Goal: Find specific fact: Find specific fact

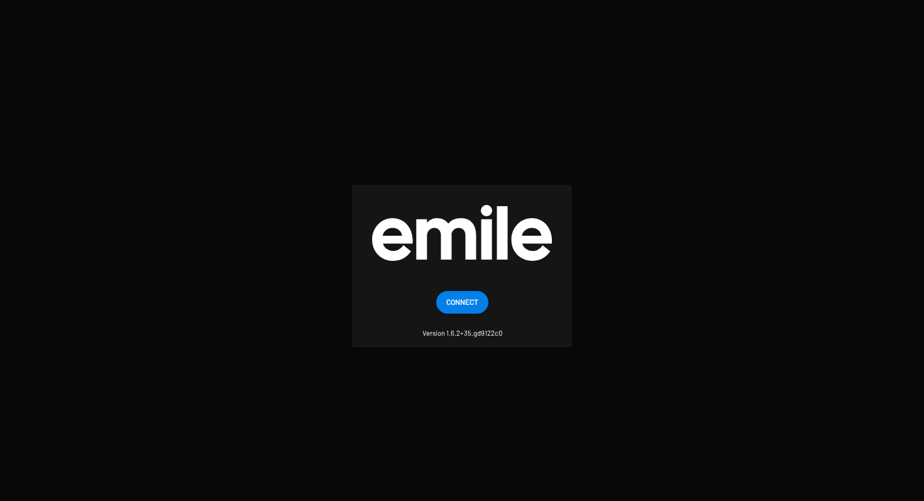
click at [465, 309] on span "Connect" at bounding box center [462, 301] width 32 height 23
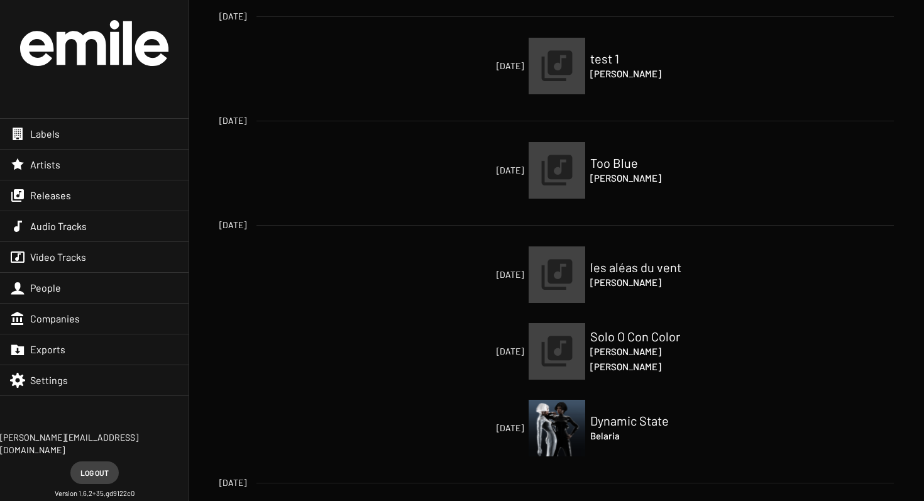
click at [113, 138] on div "Labels" at bounding box center [94, 134] width 189 height 30
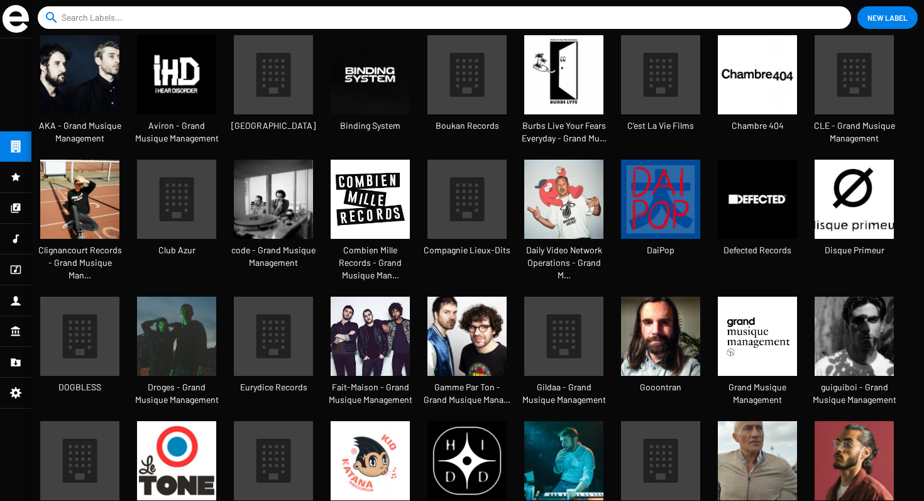
click at [278, 13] on input at bounding box center [447, 17] width 771 height 23
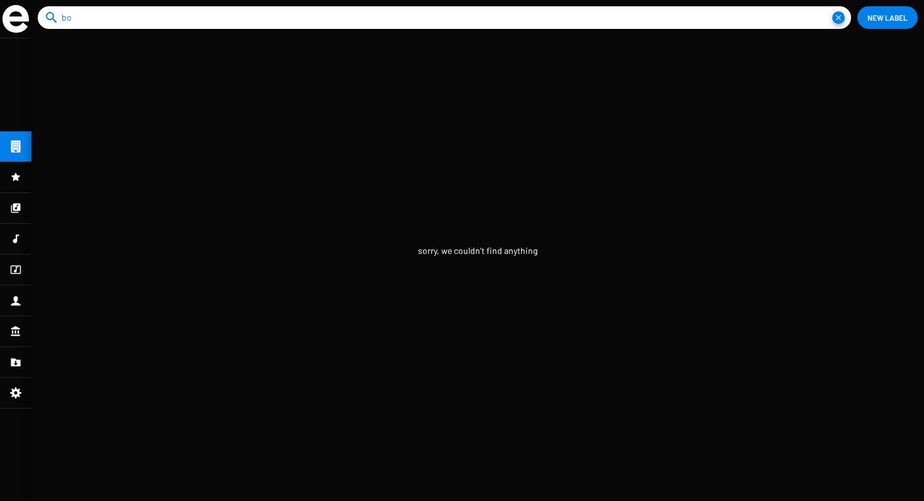
type input "b"
type input "g"
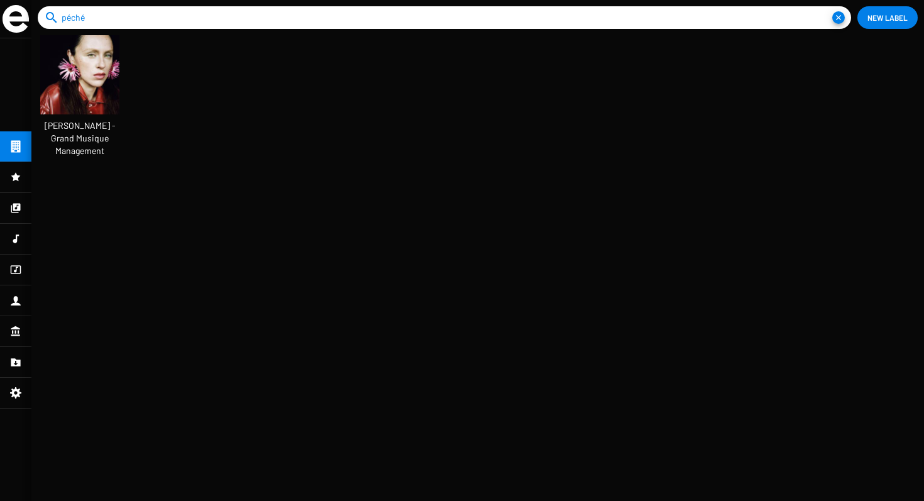
type input "péché"
click at [93, 89] on img at bounding box center [79, 74] width 79 height 79
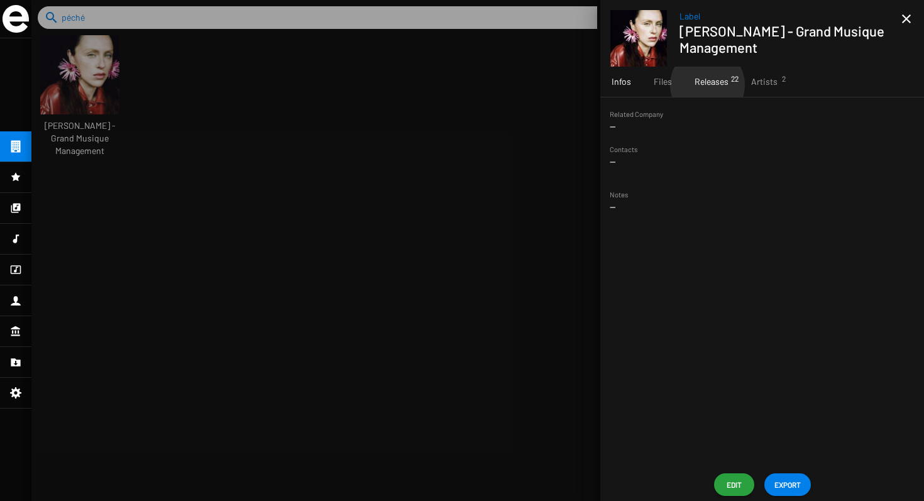
click at [707, 85] on span "Releases 22" at bounding box center [712, 81] width 34 height 13
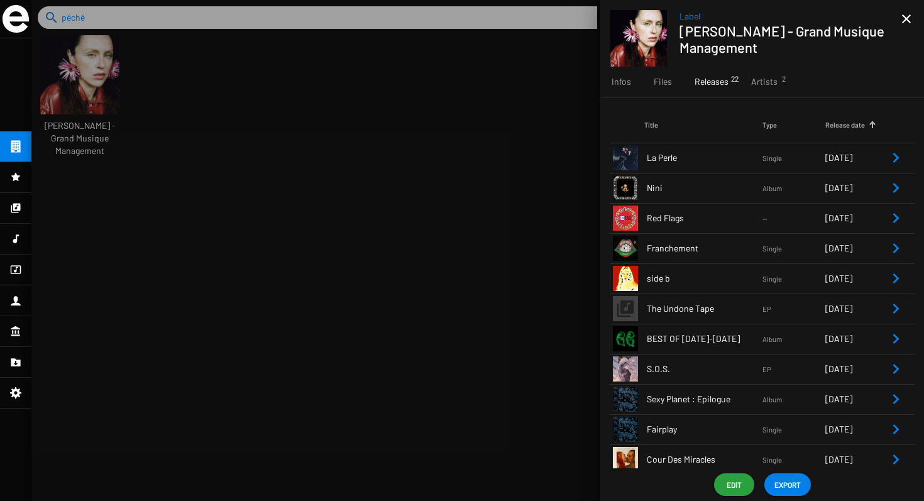
click at [895, 159] on icon "Remove Reference" at bounding box center [895, 157] width 15 height 15
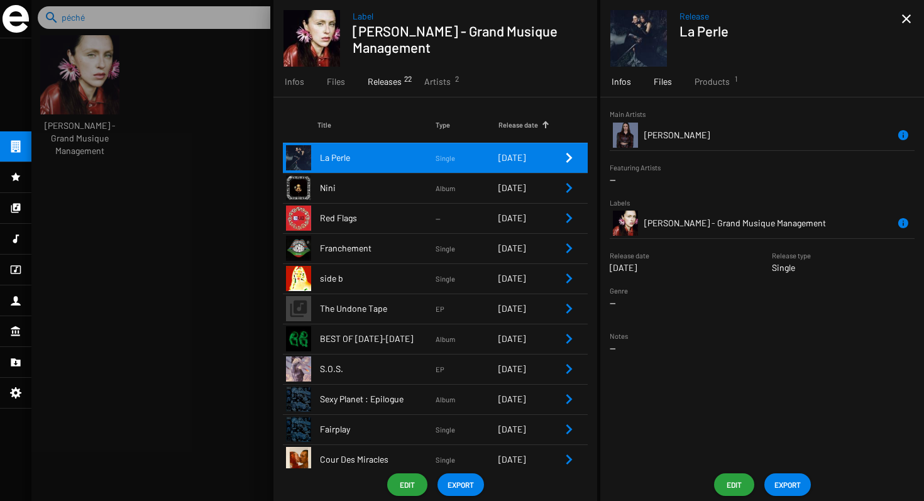
click at [654, 76] on span "Files" at bounding box center [663, 81] width 18 height 13
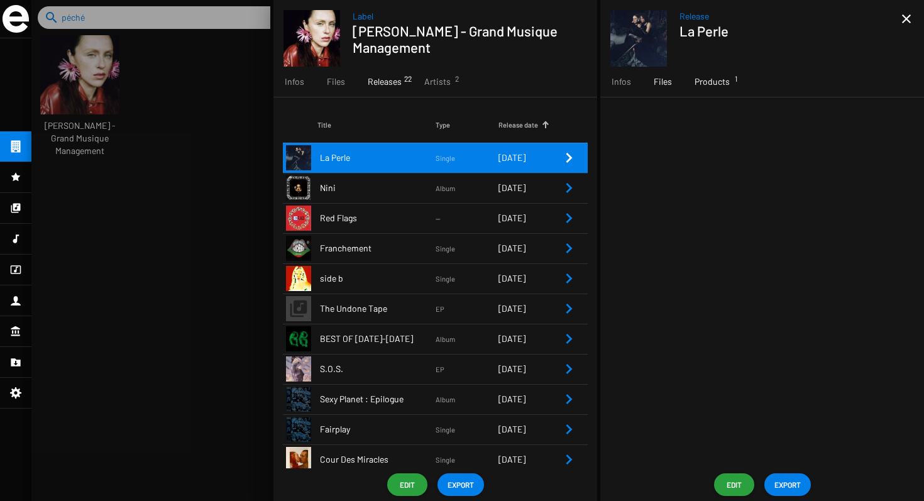
click at [703, 81] on span "Products 1" at bounding box center [712, 81] width 35 height 13
click at [895, 157] on icon "Remove Reference" at bounding box center [895, 157] width 15 height 15
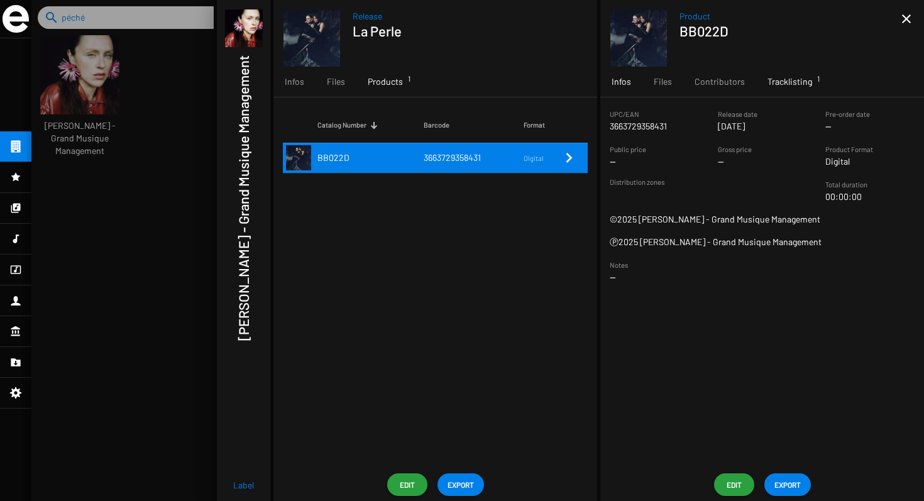
click at [757, 92] on div "Tracklisting 1" at bounding box center [789, 82] width 67 height 30
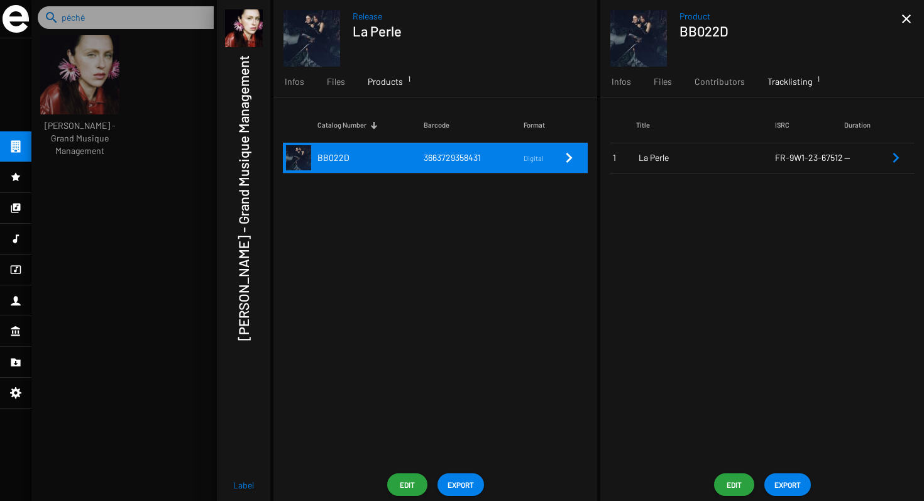
click at [896, 158] on icon "Remove Reference" at bounding box center [895, 157] width 15 height 15
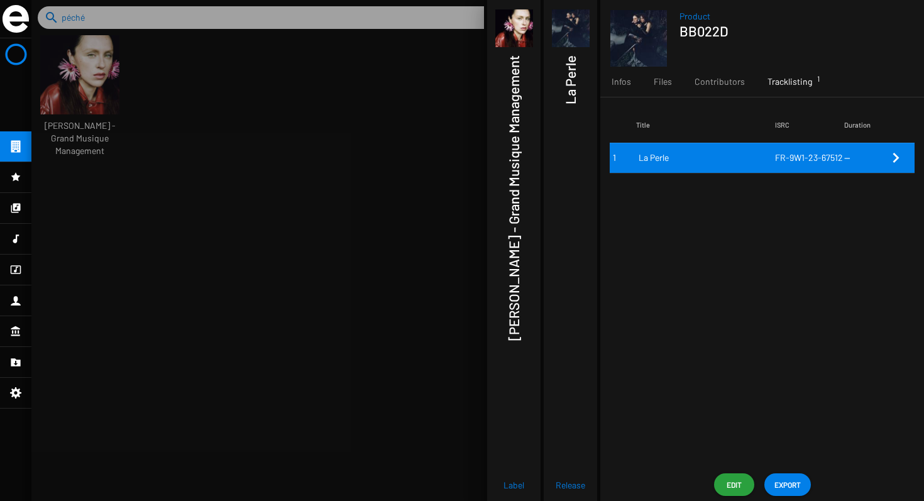
click at [819, 157] on span "FR-9W1-23-67512" at bounding box center [809, 157] width 68 height 11
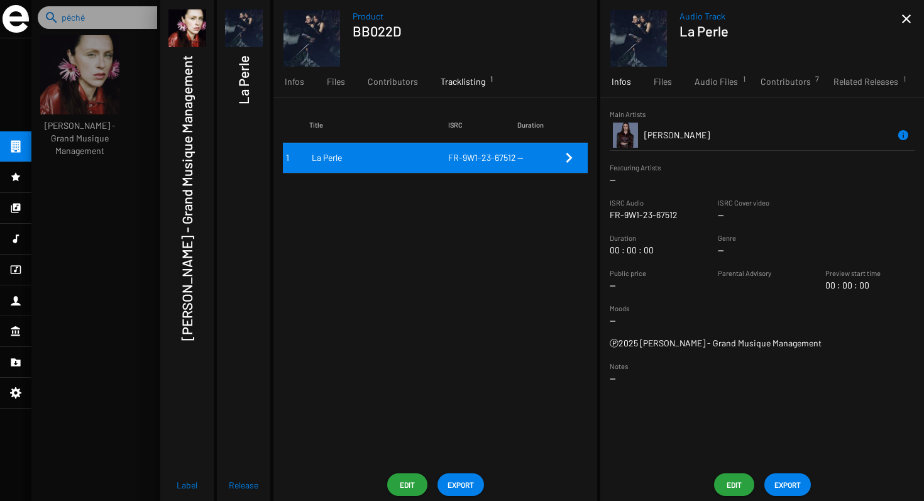
drag, startPoint x: 680, startPoint y: 214, endPoint x: 605, endPoint y: 214, distance: 74.8
click at [605, 214] on sf-form-element "ISRC Audio FR-9W1-23-67512" at bounding box center [654, 208] width 108 height 25
copy p "FR-9W1-23-67512"
click at [404, 84] on span "Contributors" at bounding box center [393, 81] width 50 height 13
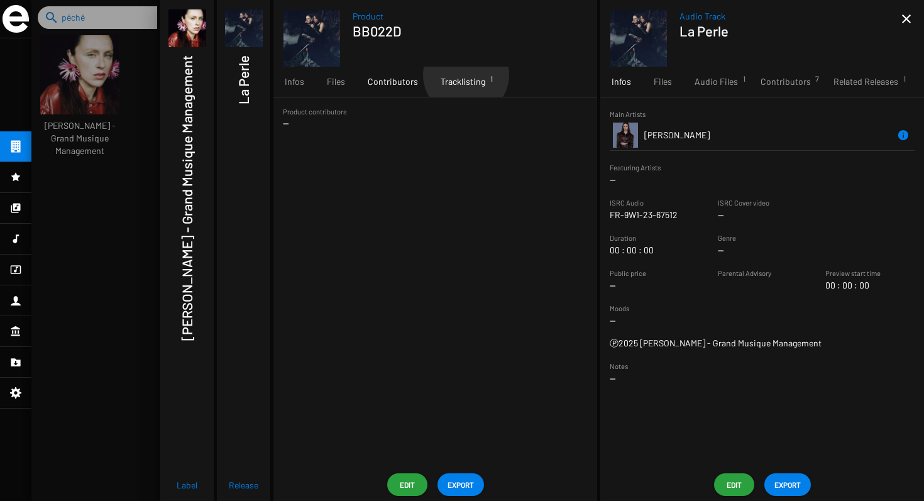
click at [463, 75] on div "Tracklisting 1" at bounding box center [462, 82] width 67 height 30
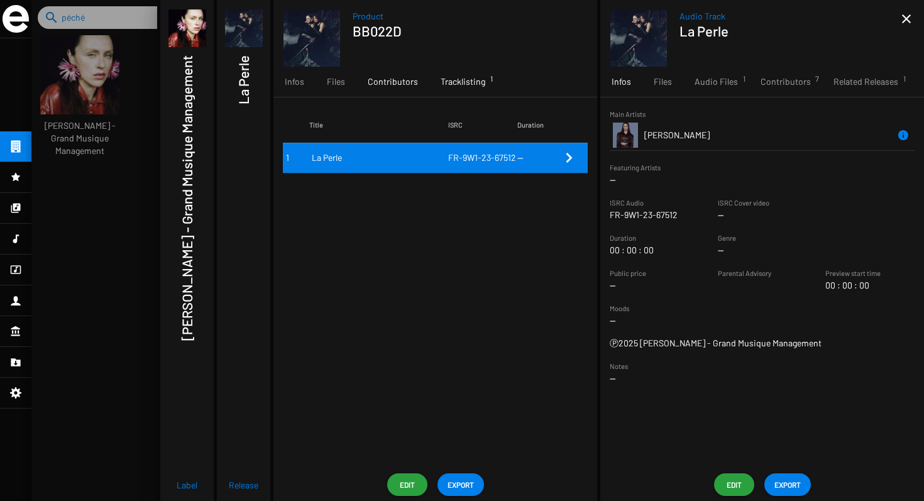
click at [414, 87] on span "Contributors" at bounding box center [393, 81] width 50 height 13
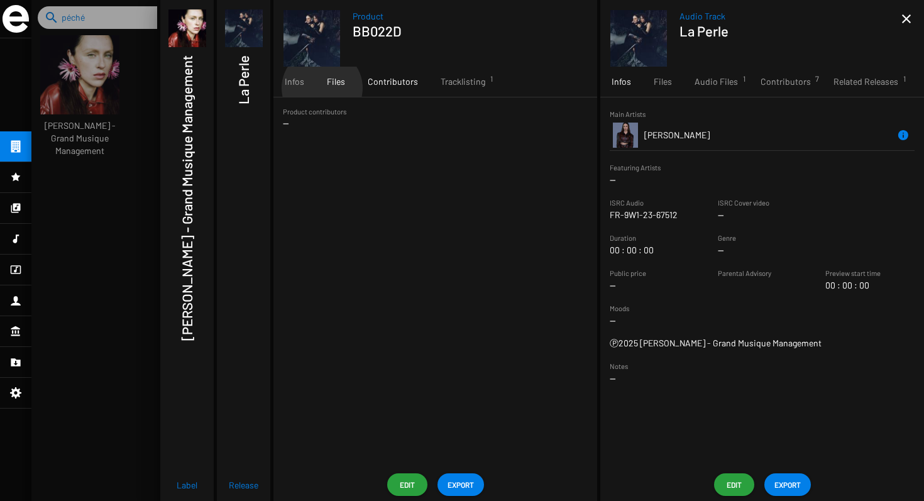
click at [321, 88] on div "Files" at bounding box center [336, 82] width 41 height 30
click at [287, 85] on span "Infos" at bounding box center [294, 81] width 19 height 13
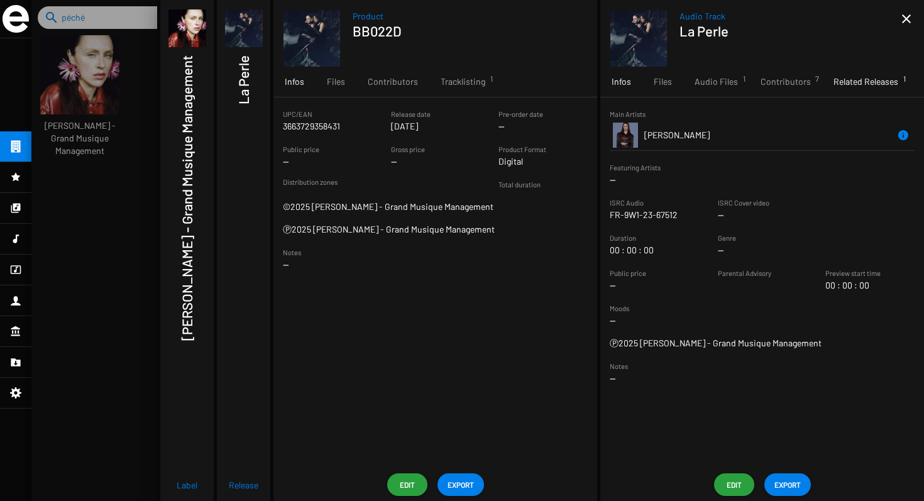
click at [844, 80] on span "Related Releases 1" at bounding box center [865, 81] width 65 height 13
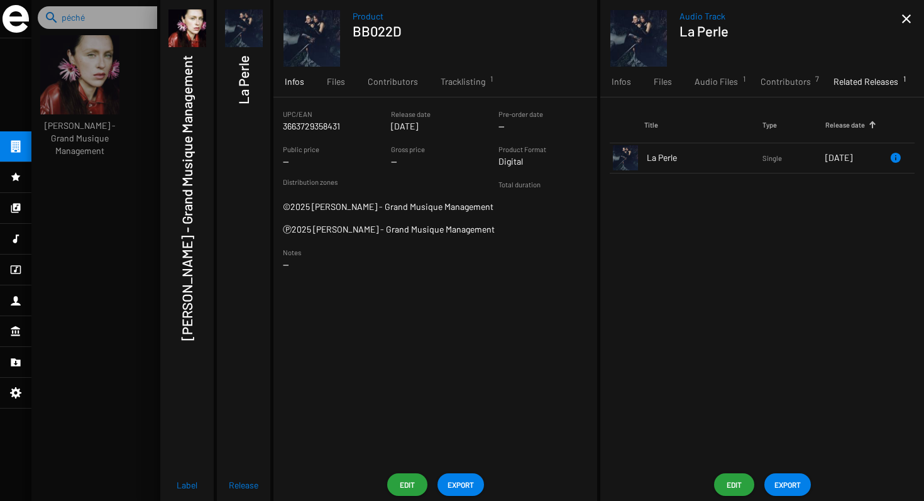
click at [826, 156] on span "23/01/2025" at bounding box center [838, 157] width 27 height 11
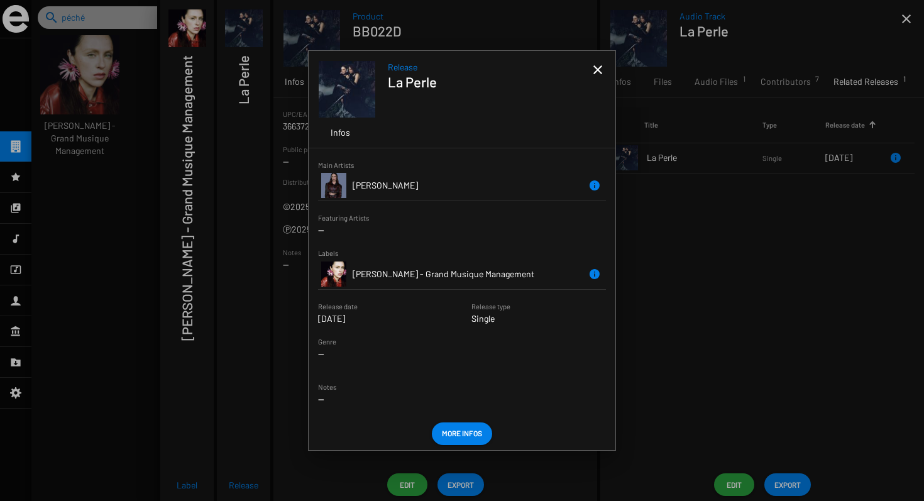
scroll to position [8, 0]
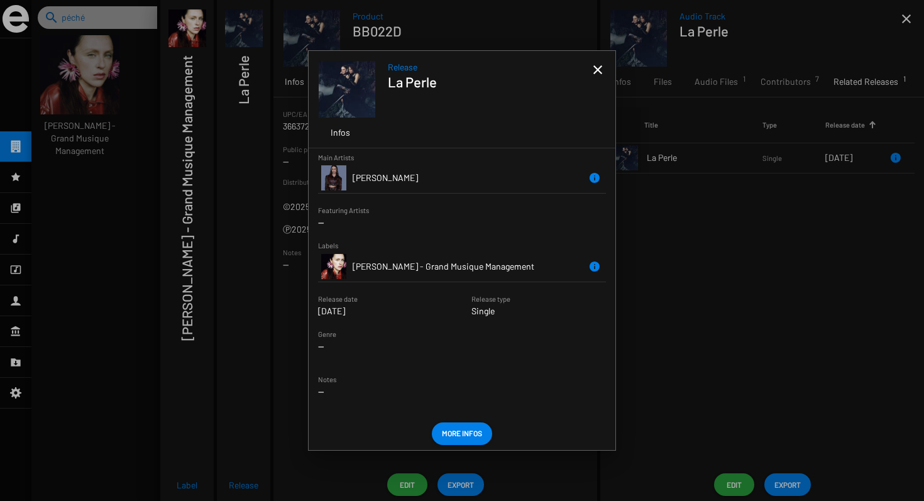
click at [599, 58] on app-overview-header "Release La Perle" at bounding box center [462, 84] width 307 height 67
click at [600, 69] on mat-icon "close" at bounding box center [597, 69] width 15 height 15
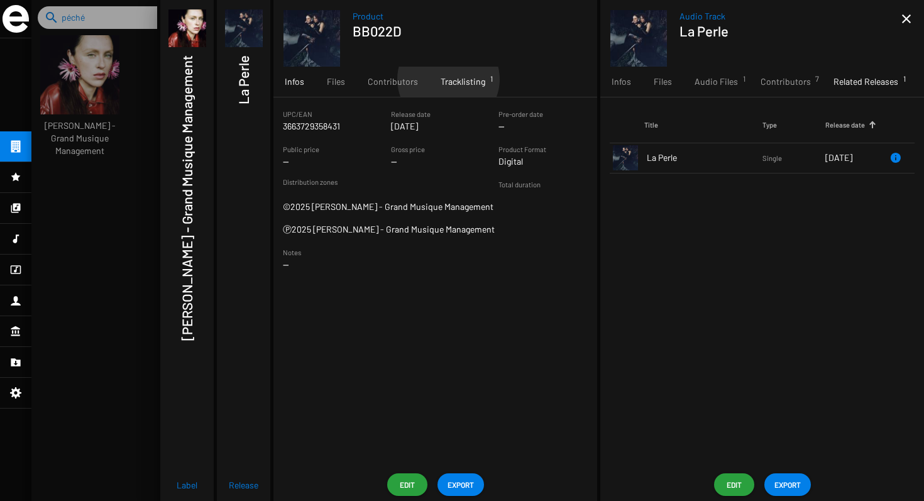
click at [446, 79] on span "Tracklisting 1" at bounding box center [463, 81] width 45 height 13
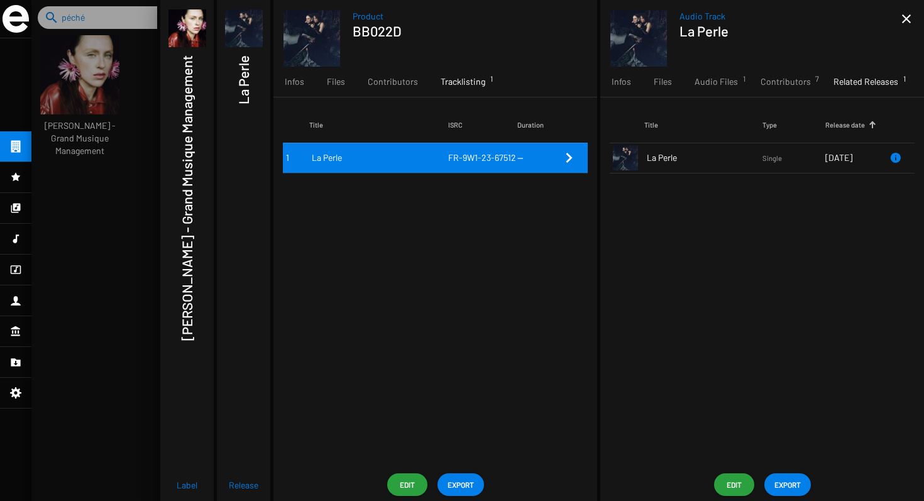
click at [531, 158] on td "--" at bounding box center [539, 158] width 44 height 30
click at [569, 157] on icon "Remove Reference" at bounding box center [569, 158] width 6 height 10
click at [566, 158] on icon "Remove Reference" at bounding box center [568, 157] width 15 height 15
click at [565, 162] on icon "Remove Reference" at bounding box center [568, 157] width 15 height 15
click at [705, 163] on span "La Perle" at bounding box center [705, 157] width 116 height 13
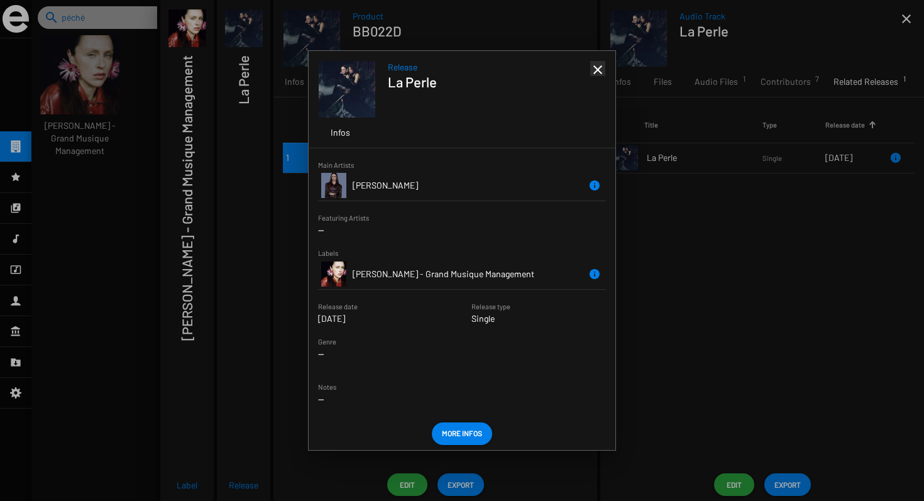
click at [598, 75] on mat-icon "close" at bounding box center [597, 69] width 15 height 15
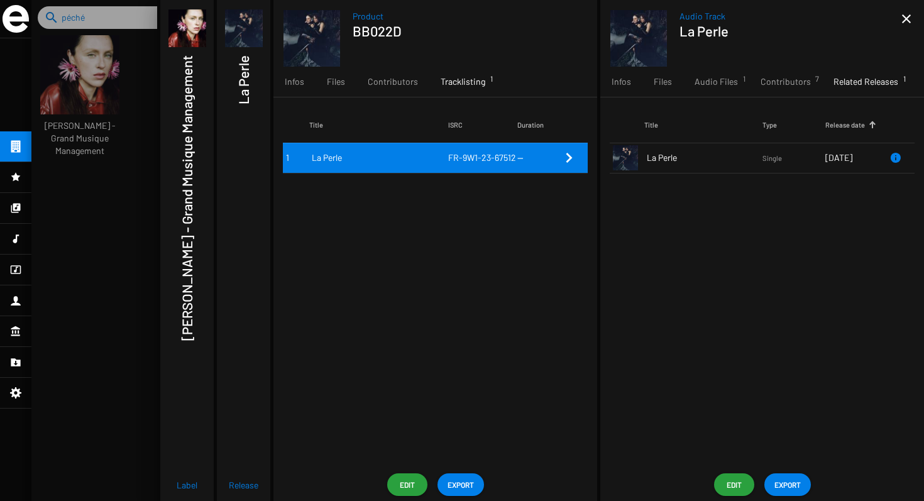
click at [908, 17] on mat-icon "close" at bounding box center [906, 18] width 15 height 15
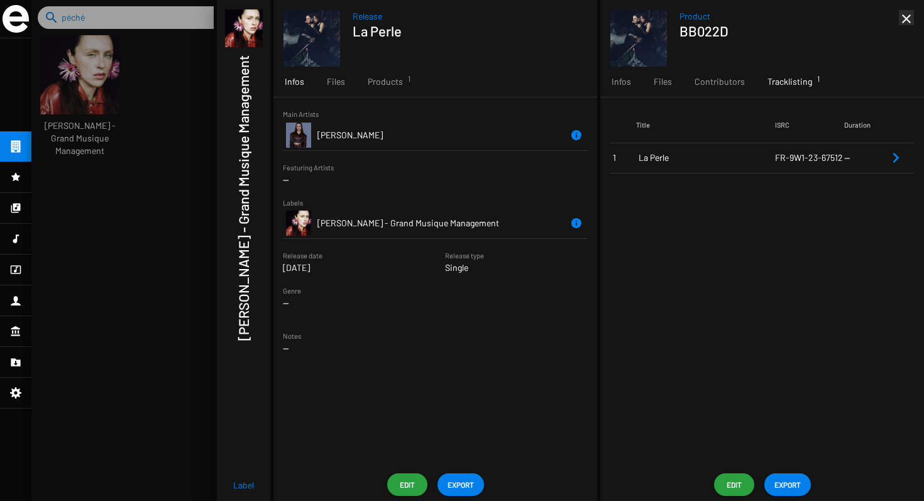
click at [908, 17] on mat-icon "close" at bounding box center [906, 18] width 15 height 15
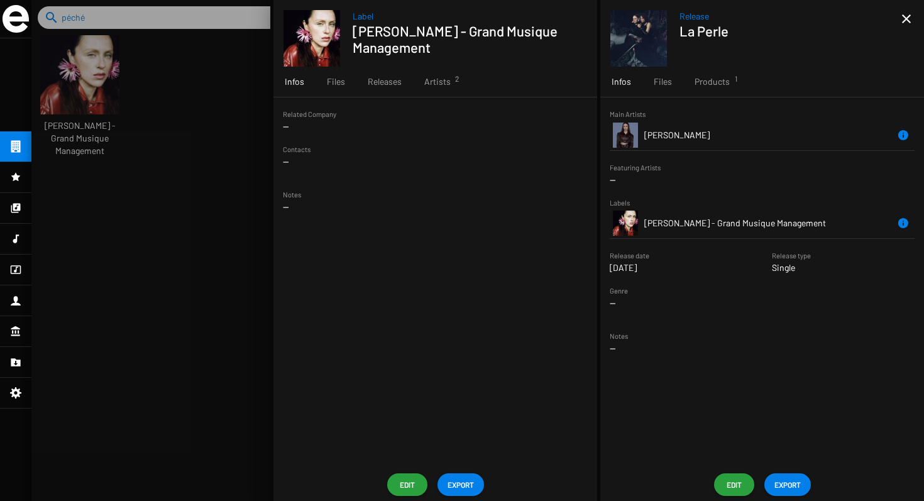
click at [908, 17] on mat-icon "close" at bounding box center [906, 18] width 15 height 15
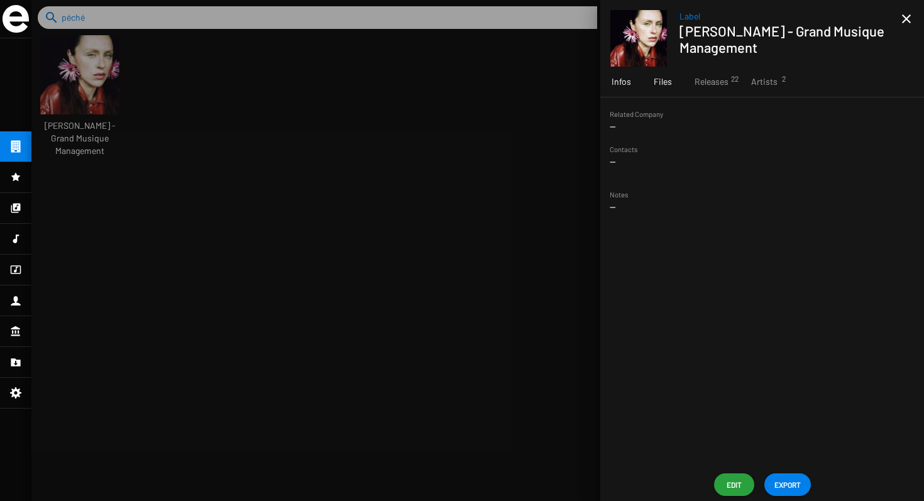
click at [663, 87] on span "Files" at bounding box center [663, 81] width 18 height 13
click at [713, 82] on span "Releases 22" at bounding box center [712, 81] width 34 height 13
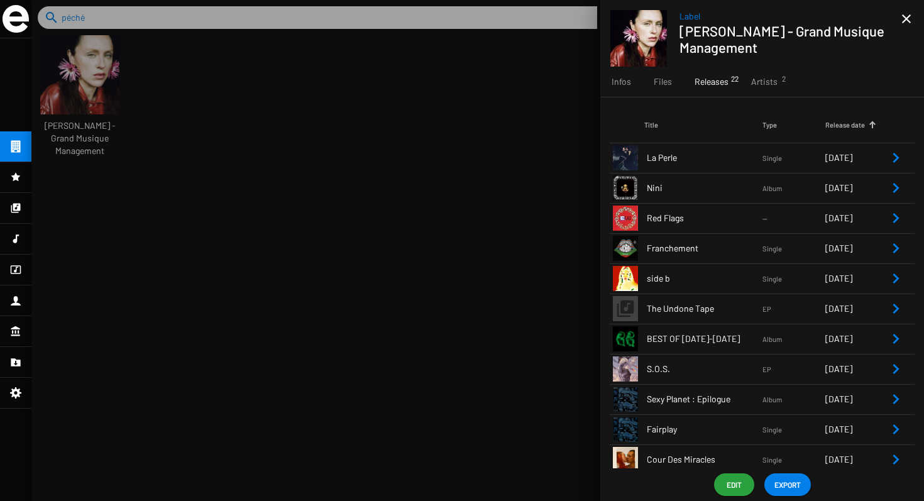
click at [890, 158] on icon "Remove Reference" at bounding box center [895, 157] width 15 height 15
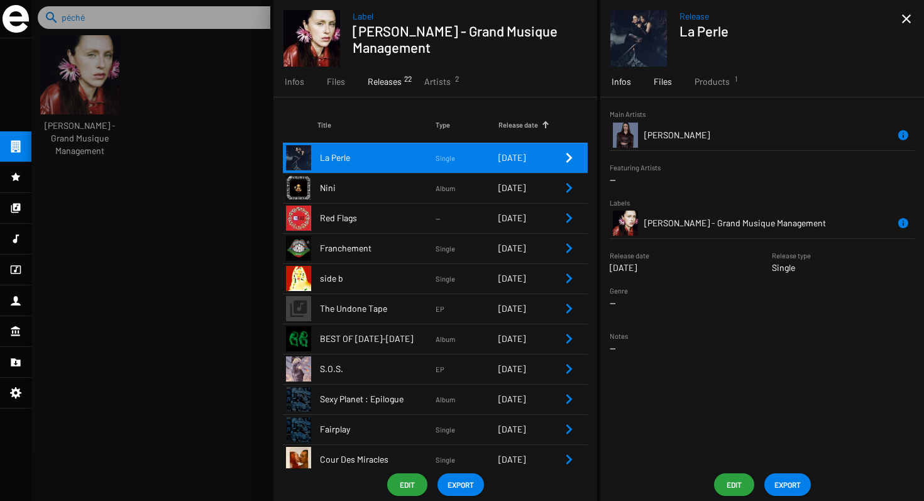
click at [668, 85] on span "Files" at bounding box center [663, 81] width 18 height 13
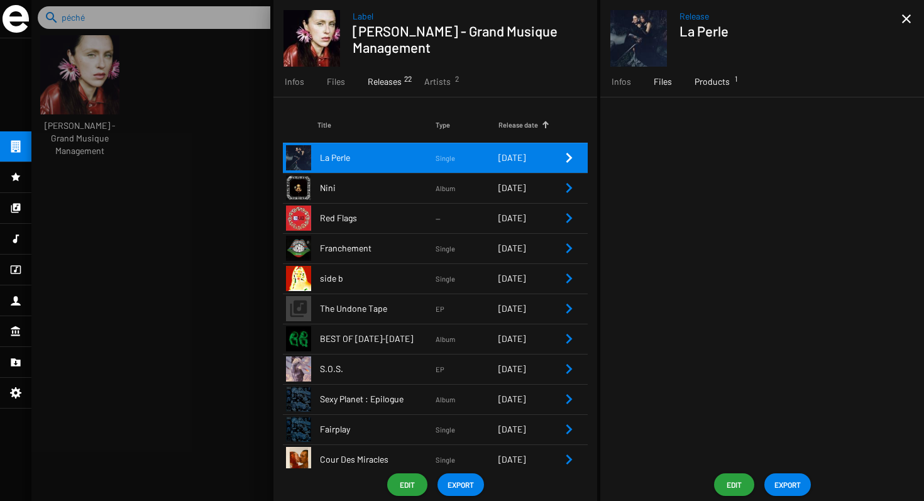
click at [700, 84] on span "Products 1" at bounding box center [712, 81] width 35 height 13
click at [894, 155] on icon "Remove Reference" at bounding box center [896, 158] width 6 height 10
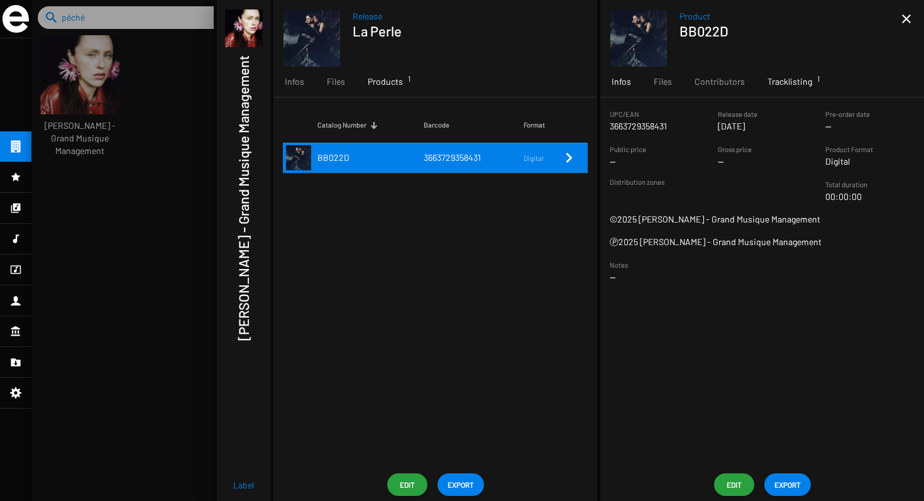
click at [783, 79] on span "Tracklisting 1" at bounding box center [789, 81] width 45 height 13
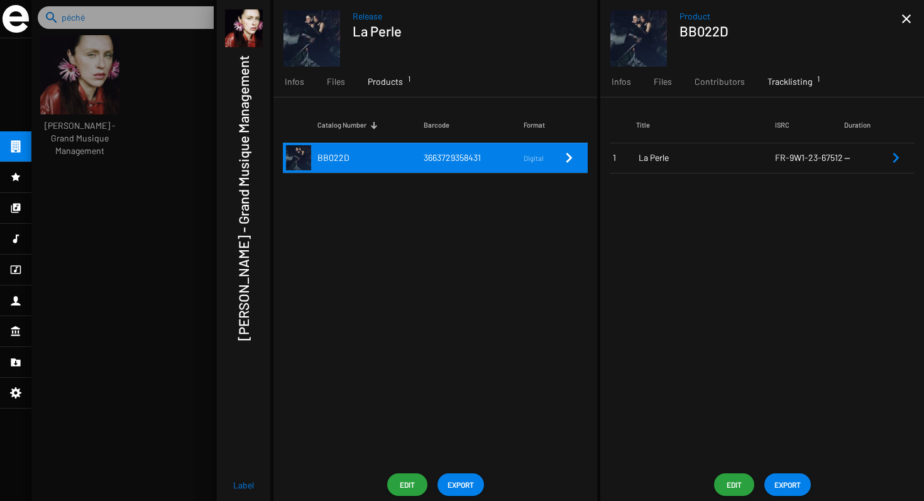
click at [835, 155] on span "FR-9W1-23-67512" at bounding box center [809, 157] width 68 height 11
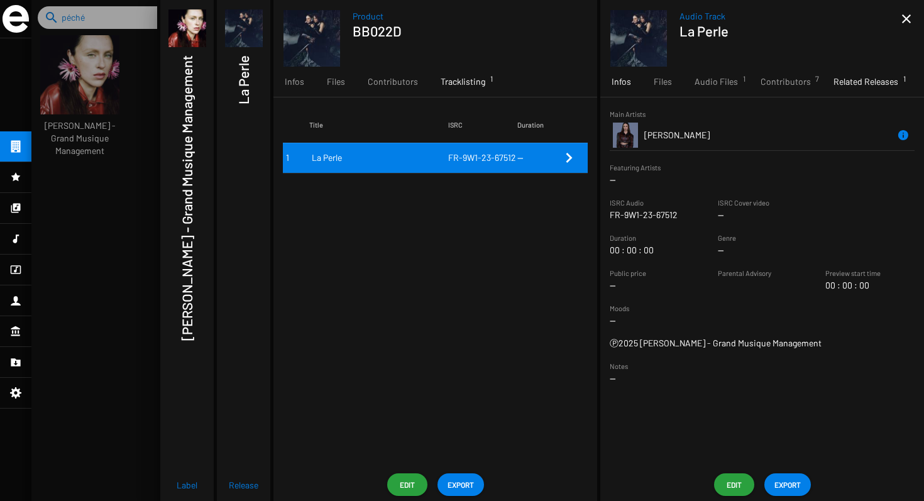
click at [830, 75] on div "Related Releases 1" at bounding box center [865, 82] width 87 height 30
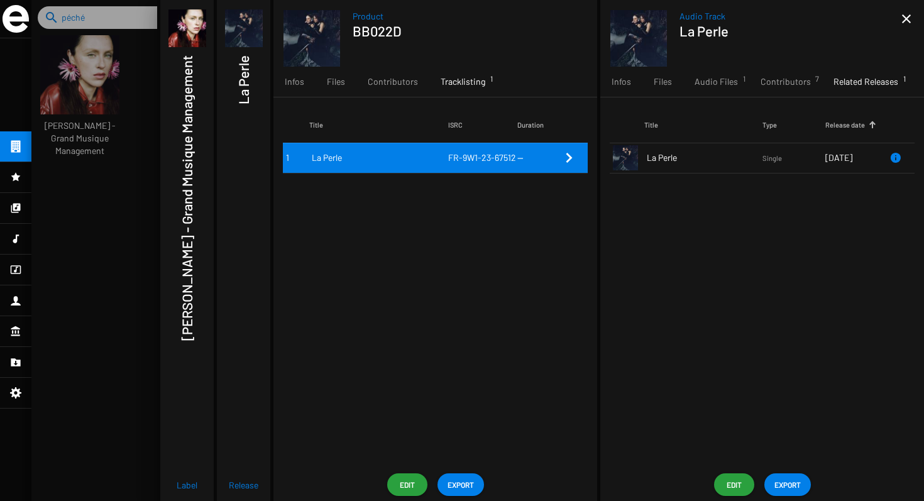
click at [797, 160] on small "Single" at bounding box center [793, 157] width 63 height 11
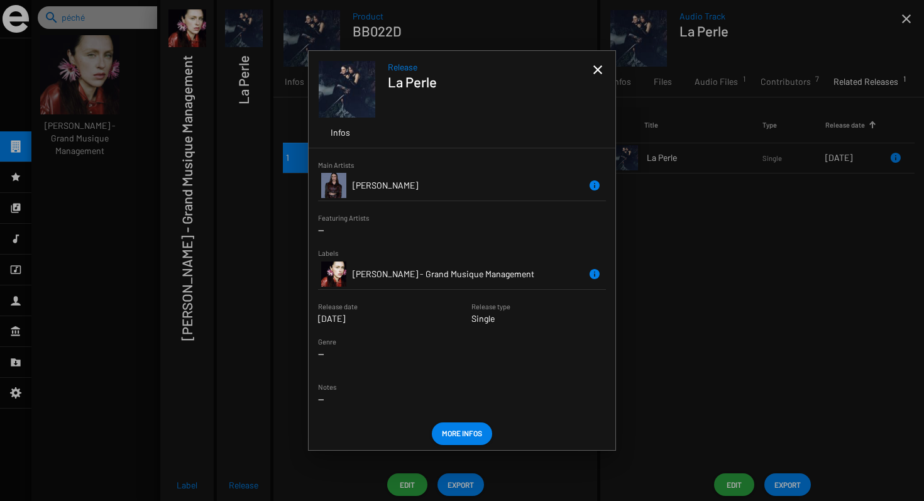
click at [603, 72] on mat-icon "close" at bounding box center [597, 69] width 15 height 15
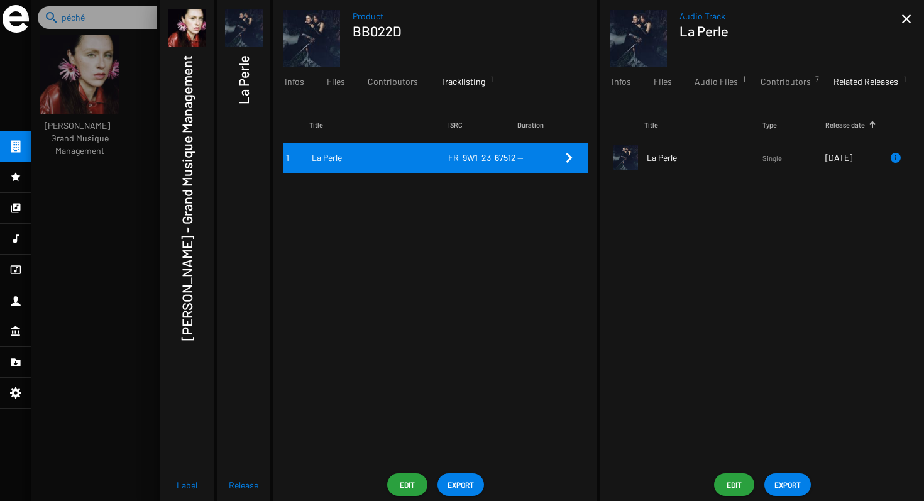
click at [901, 19] on mat-icon "close" at bounding box center [906, 18] width 15 height 15
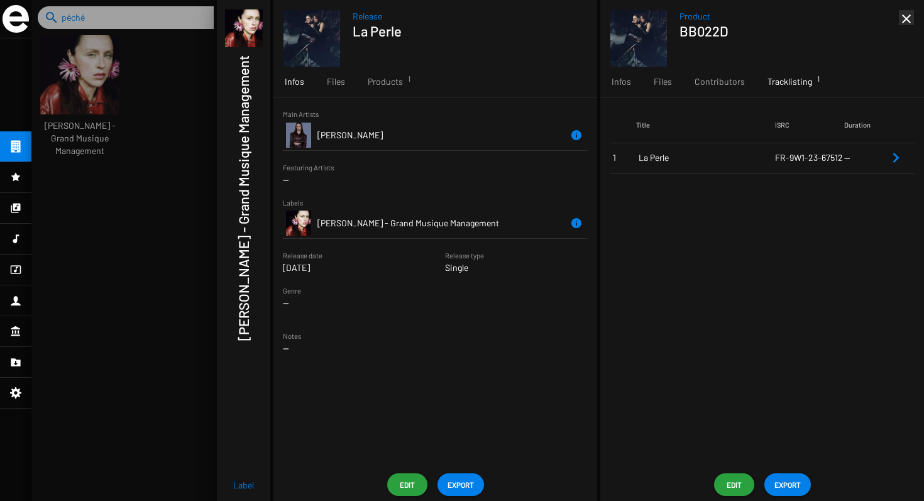
click at [901, 19] on mat-icon "close" at bounding box center [906, 18] width 15 height 15
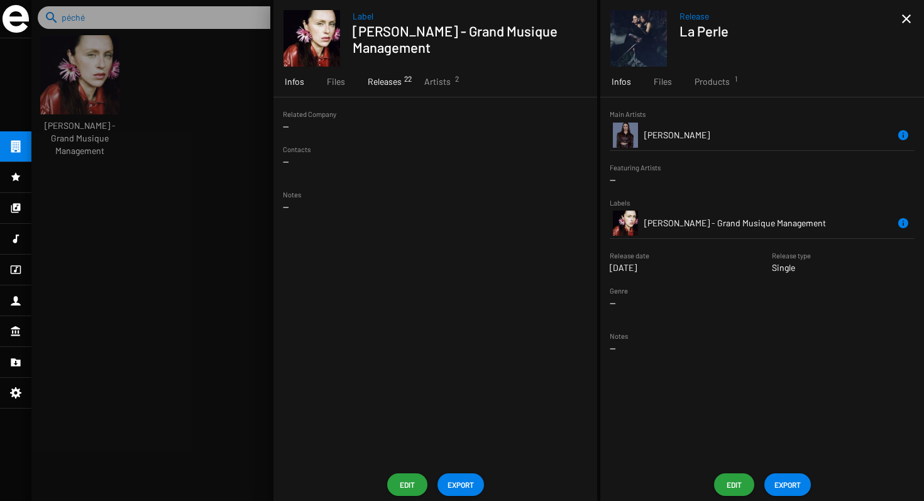
click at [395, 84] on span "Releases 22" at bounding box center [385, 81] width 34 height 13
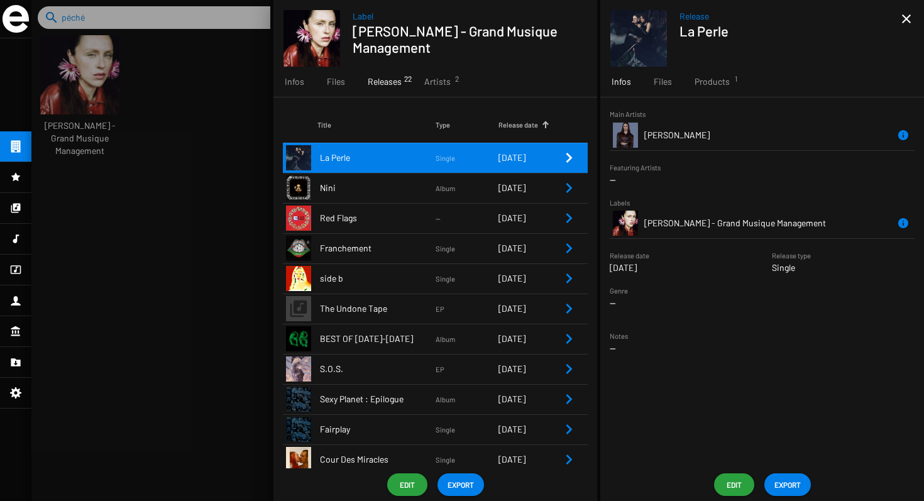
click at [564, 159] on icon "Remove Reference" at bounding box center [568, 157] width 15 height 15
click at [703, 83] on span "Products 1" at bounding box center [712, 81] width 35 height 13
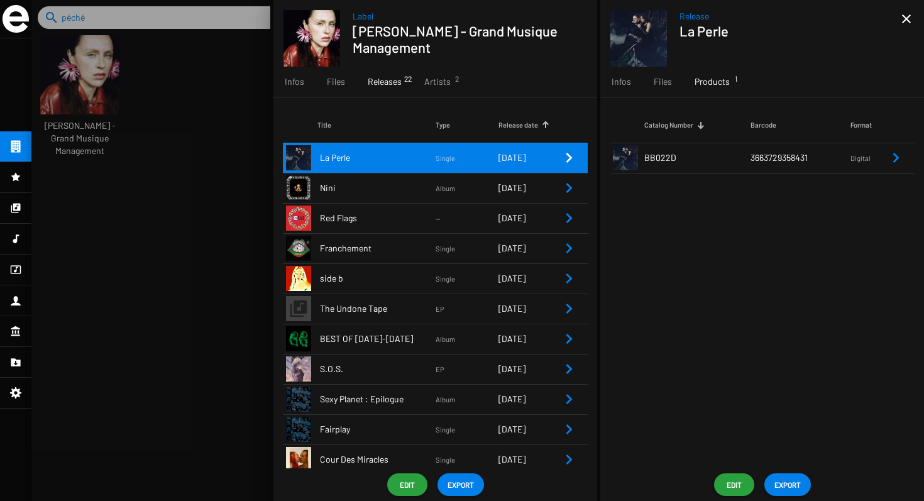
click at [762, 157] on span "3663729358431" at bounding box center [779, 157] width 57 height 11
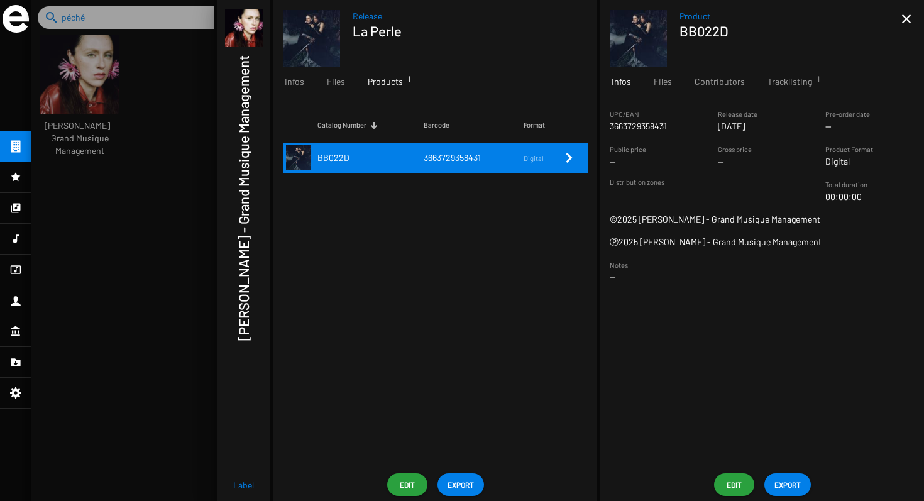
drag, startPoint x: 607, startPoint y: 123, endPoint x: 678, endPoint y: 123, distance: 71.0
click at [678, 123] on sf-form-element "UPC/EAN 3663729358431" at bounding box center [654, 119] width 108 height 25
copy p "3663729358431"
click at [322, 158] on span "BB022D" at bounding box center [333, 157] width 32 height 11
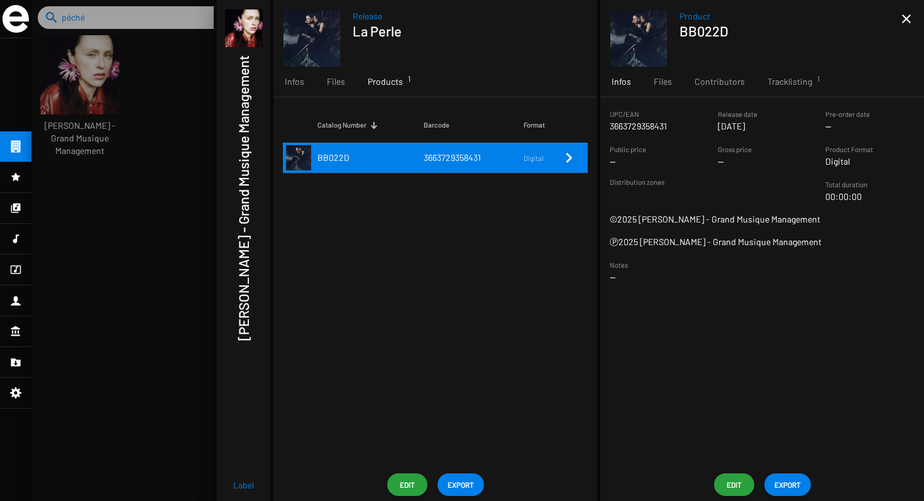
copy span "BB022D"
click at [728, 80] on span "Contributors" at bounding box center [720, 81] width 50 height 13
click at [802, 86] on span "Tracklisting 1" at bounding box center [789, 81] width 45 height 13
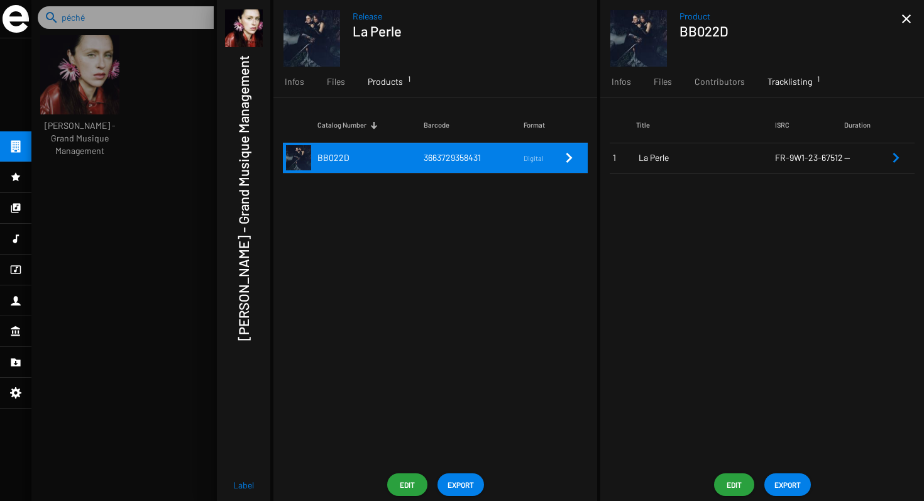
click at [893, 155] on icon "Remove Reference" at bounding box center [895, 157] width 15 height 15
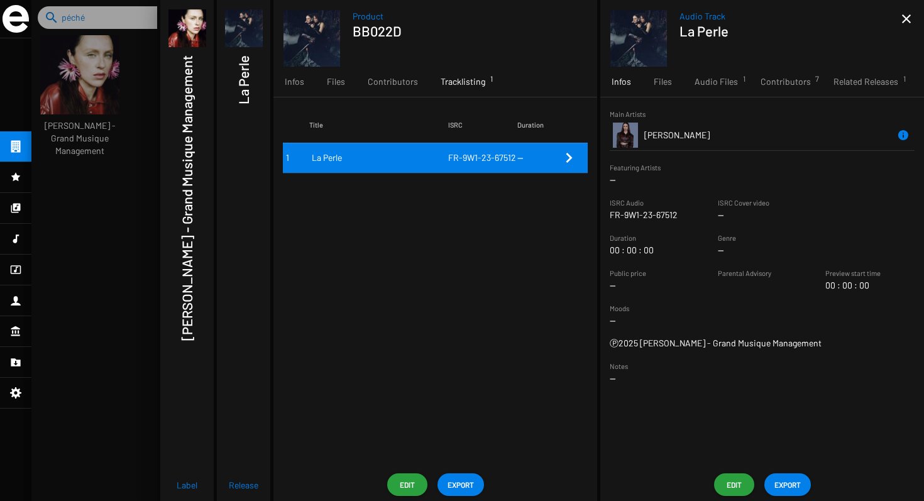
click at [473, 158] on span "FR-9W1-23-67512" at bounding box center [482, 157] width 68 height 11
copy span "FR-9W1-23-67512"
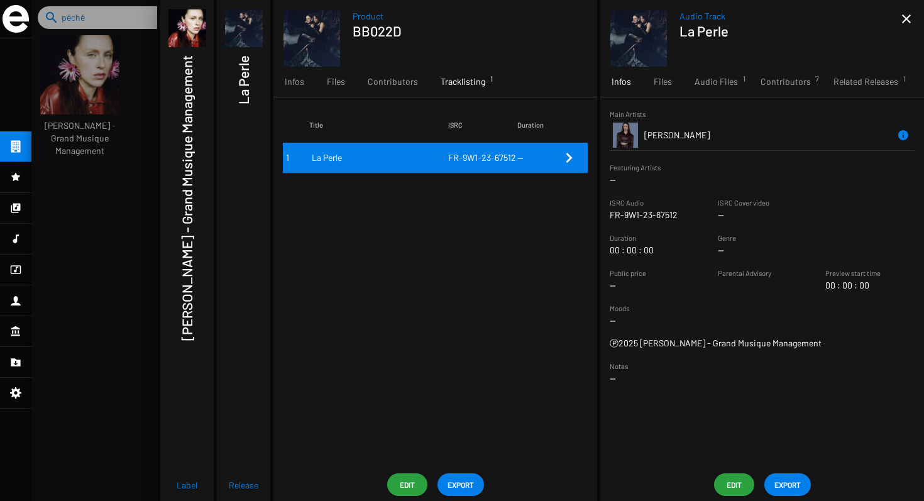
drag, startPoint x: 676, startPoint y: 215, endPoint x: 590, endPoint y: 215, distance: 86.1
click at [590, 215] on app-overview-base "Product BB022D Infos Files Contributors Tracklisting 1 Media 1 Title ISRC Durat…" at bounding box center [597, 250] width 654 height 501
click at [684, 210] on sf-string-widget "ISRC Audio FR-9W1-23-67512" at bounding box center [654, 208] width 89 height 25
drag, startPoint x: 677, startPoint y: 215, endPoint x: 606, endPoint y: 217, distance: 71.1
click at [606, 217] on sf-form-element "ISRC Audio FR-9W1-23-67512" at bounding box center [654, 208] width 108 height 25
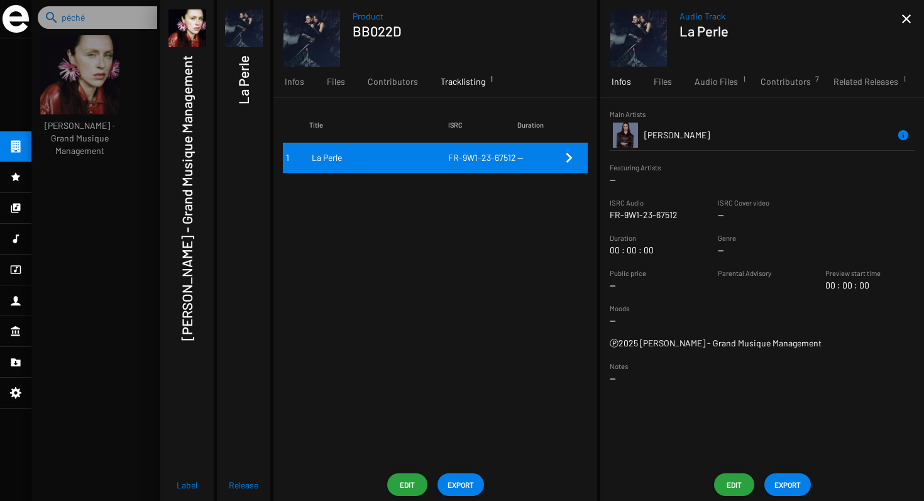
copy p "FR-9W1-23-67512"
